Goal: Transaction & Acquisition: Subscribe to service/newsletter

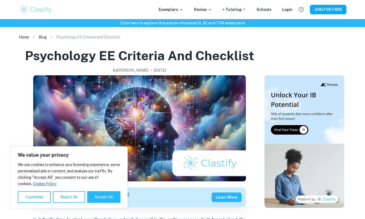
click at [334, 12] on button "JOIN FOR FREE" at bounding box center [328, 10] width 36 height 10
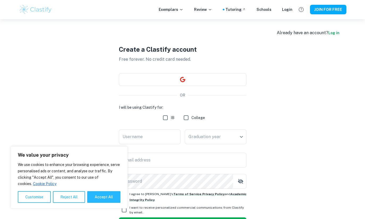
click at [220, 86] on button "button" at bounding box center [182, 79] width 127 height 13
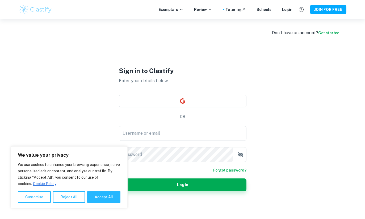
click at [69, 198] on button "Reject All" at bounding box center [69, 197] width 32 height 12
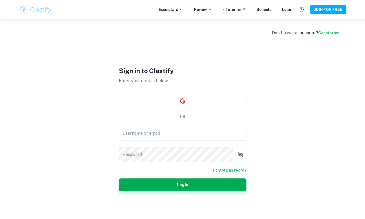
click at [290, 10] on div "Login" at bounding box center [287, 10] width 10 height 6
click at [292, 8] on div "Login" at bounding box center [287, 10] width 10 height 6
click at [287, 12] on div "Login" at bounding box center [287, 10] width 10 height 6
click at [221, 108] on button "button" at bounding box center [182, 101] width 127 height 13
click at [240, 108] on button "button" at bounding box center [182, 101] width 127 height 13
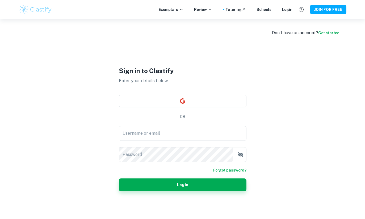
click at [218, 141] on div "Username or email Username or email" at bounding box center [182, 133] width 127 height 15
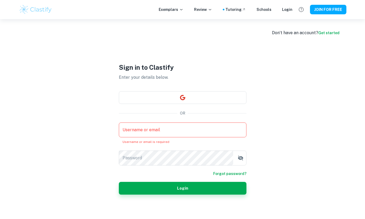
type input "[EMAIL_ADDRESS][DOMAIN_NAME]"
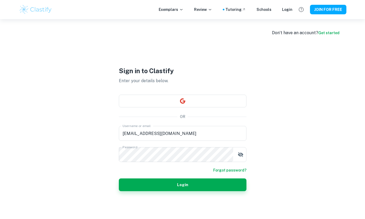
click at [190, 191] on button "Login" at bounding box center [182, 185] width 127 height 13
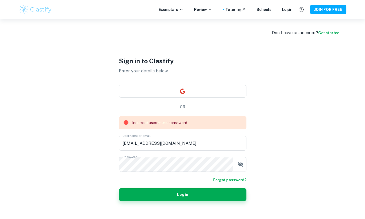
click at [199, 201] on button "Login" at bounding box center [182, 195] width 127 height 13
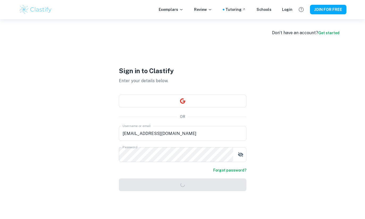
click at [238, 158] on icon "button" at bounding box center [240, 155] width 6 height 6
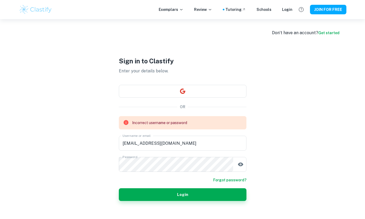
click at [237, 168] on icon "button" at bounding box center [240, 164] width 6 height 6
